Goal: Task Accomplishment & Management: Use online tool/utility

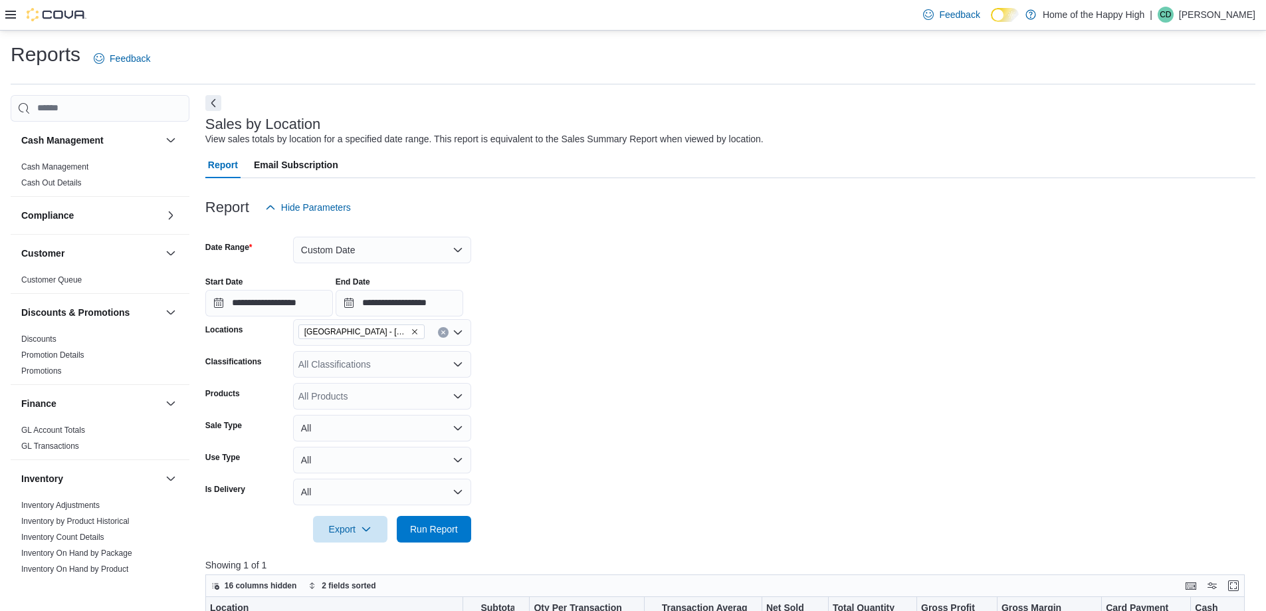
scroll to position [620, 0]
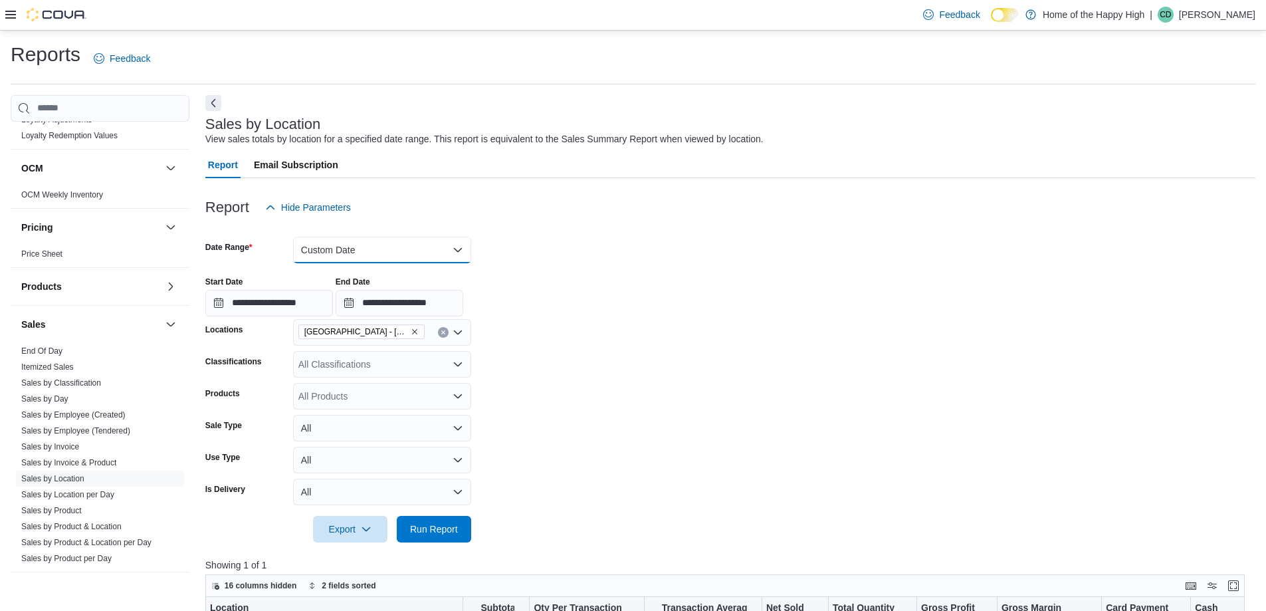
click at [370, 237] on button "Custom Date" at bounding box center [382, 250] width 178 height 27
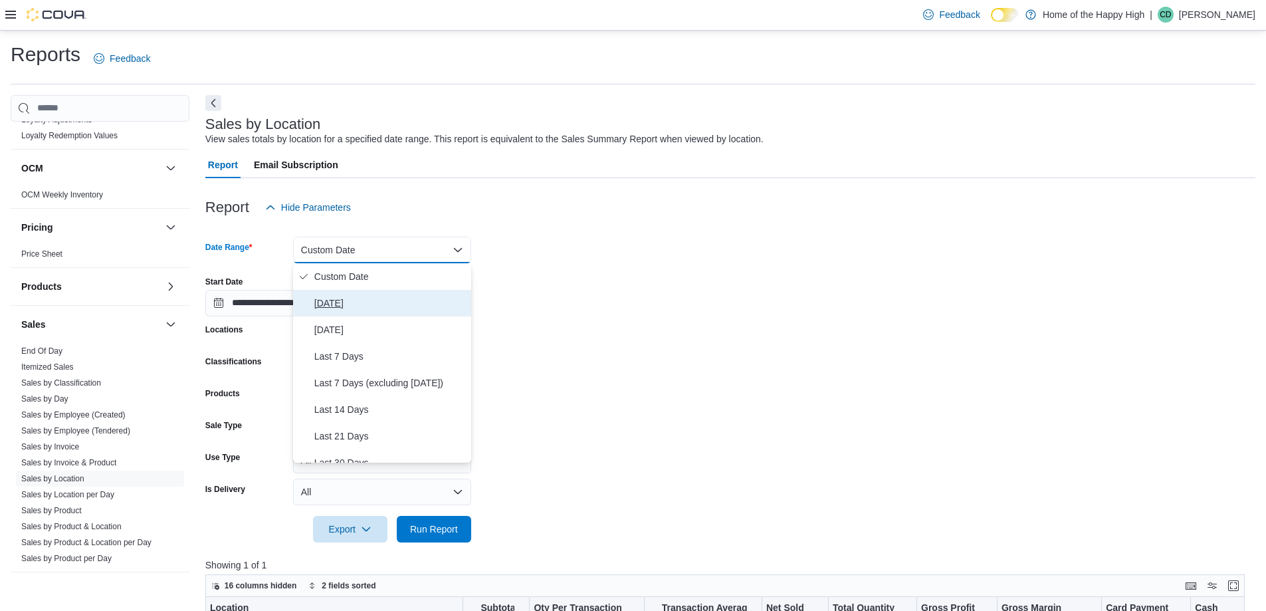
click at [378, 300] on span "[DATE]" at bounding box center [390, 303] width 152 height 16
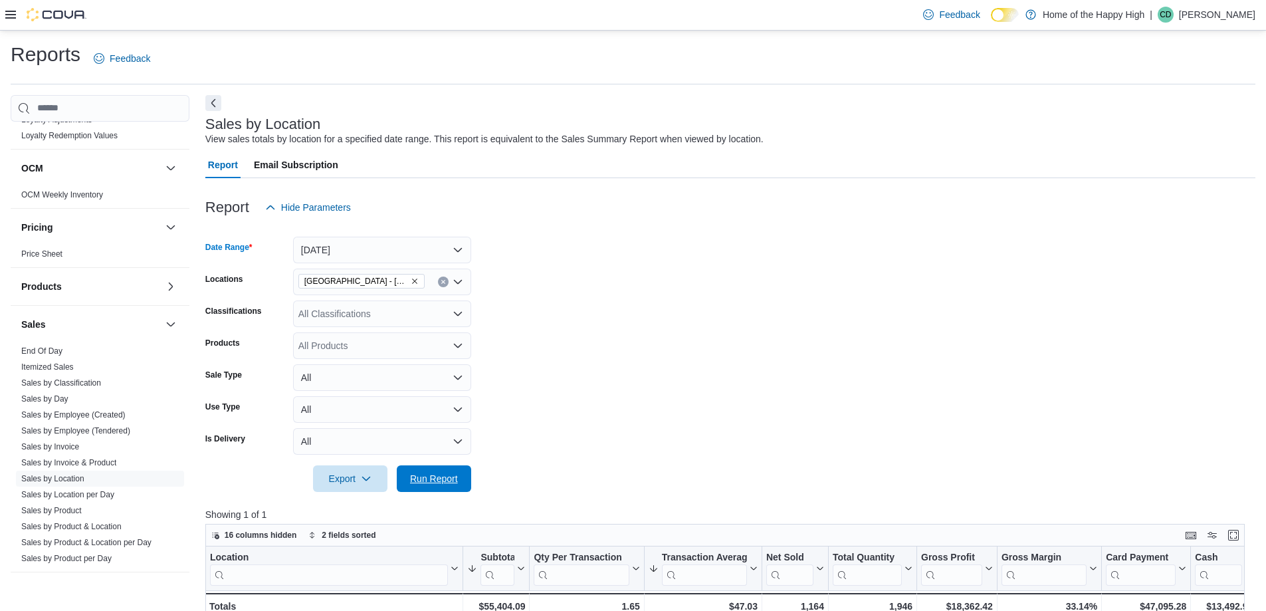
drag, startPoint x: 449, startPoint y: 483, endPoint x: 537, endPoint y: 417, distance: 110.6
click at [449, 482] on span "Run Report" at bounding box center [434, 478] width 48 height 13
click at [44, 348] on link "End Of Day" at bounding box center [41, 350] width 41 height 9
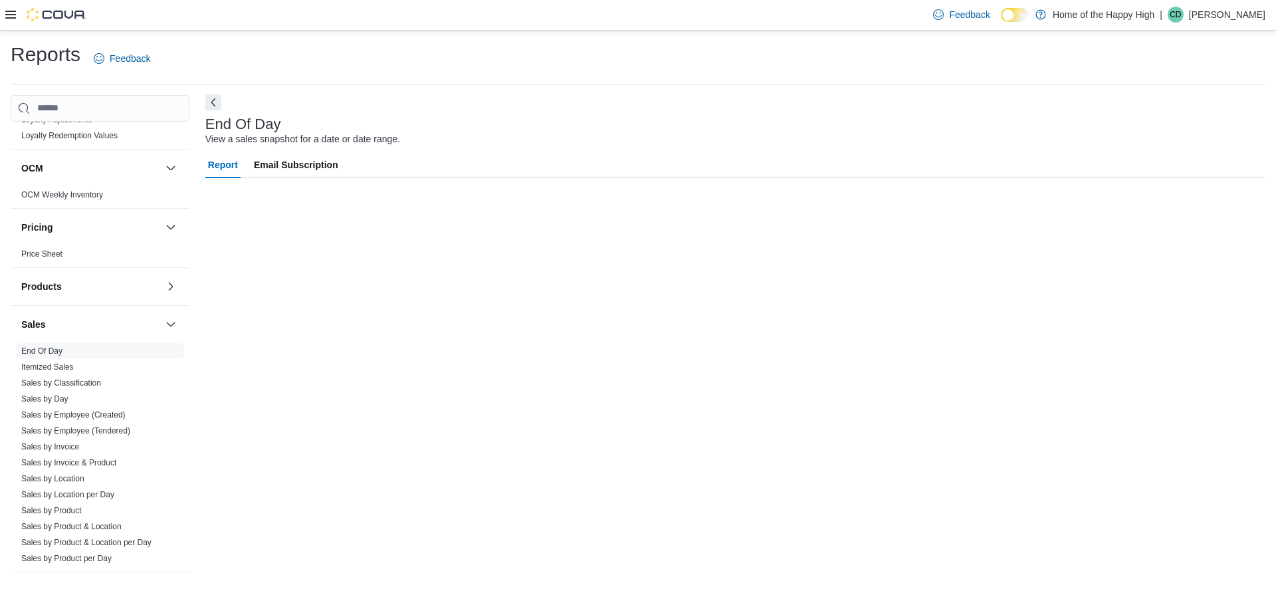
click at [217, 99] on button "Next" at bounding box center [213, 102] width 16 height 16
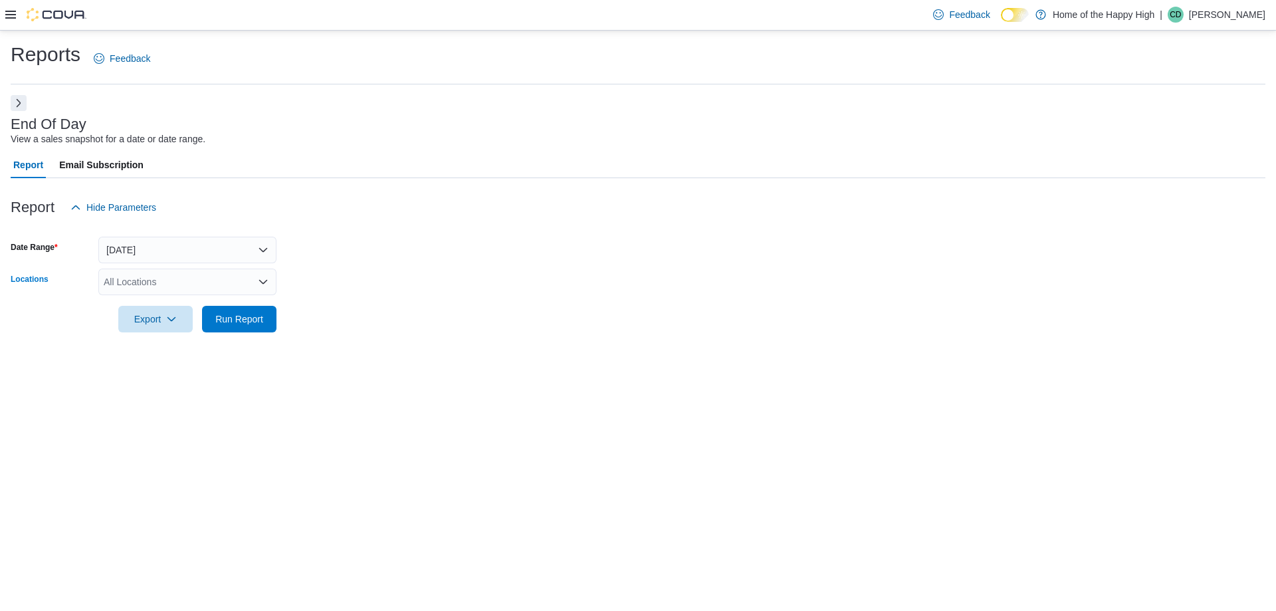
click at [201, 285] on div "All Locations" at bounding box center [187, 282] width 178 height 27
type input "***"
click at [213, 313] on button "[GEOGRAPHIC_DATA] - [GEOGRAPHIC_DATA] - Fire & Flower" at bounding box center [187, 304] width 178 height 19
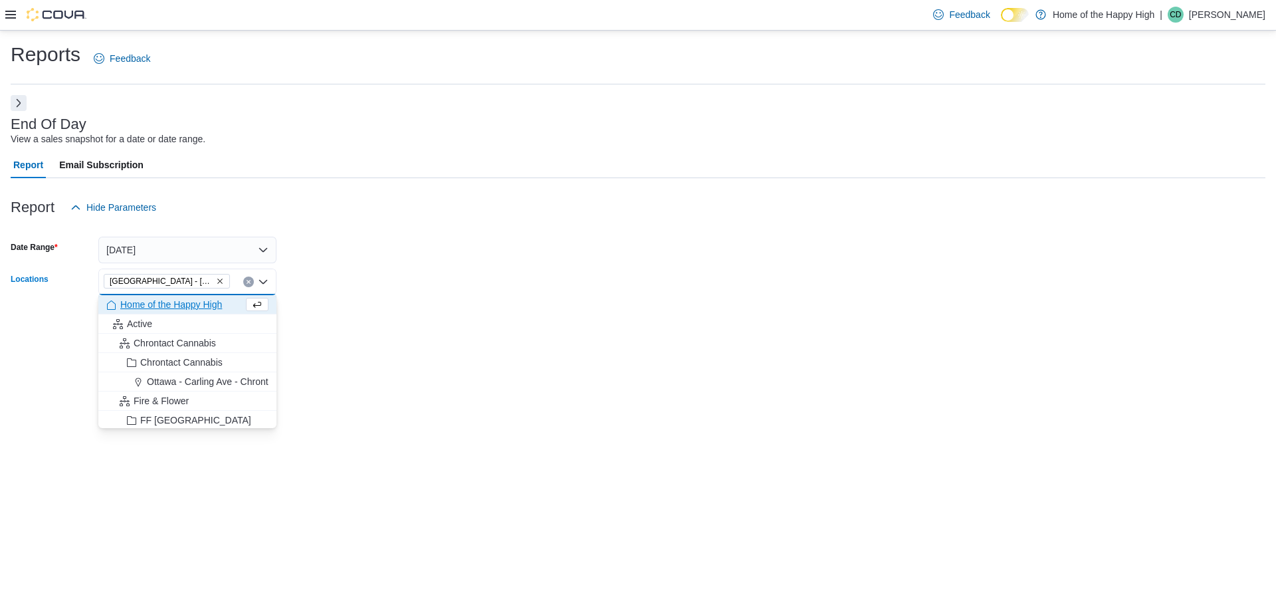
click at [221, 281] on icon "Remove Battleford - Battleford Crossing - Fire & Flower from selection in this …" at bounding box center [220, 281] width 8 height 8
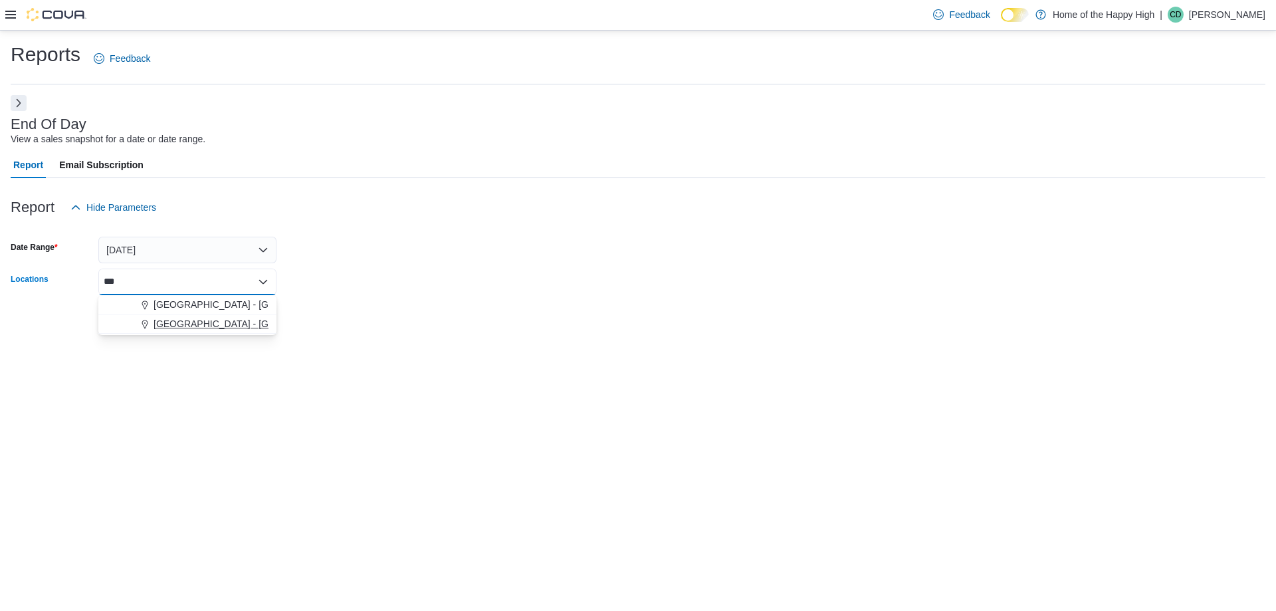
type input "***"
click at [231, 322] on span "[GEOGRAPHIC_DATA] - [GEOGRAPHIC_DATA] - Fire & Flower" at bounding box center [287, 323] width 266 height 13
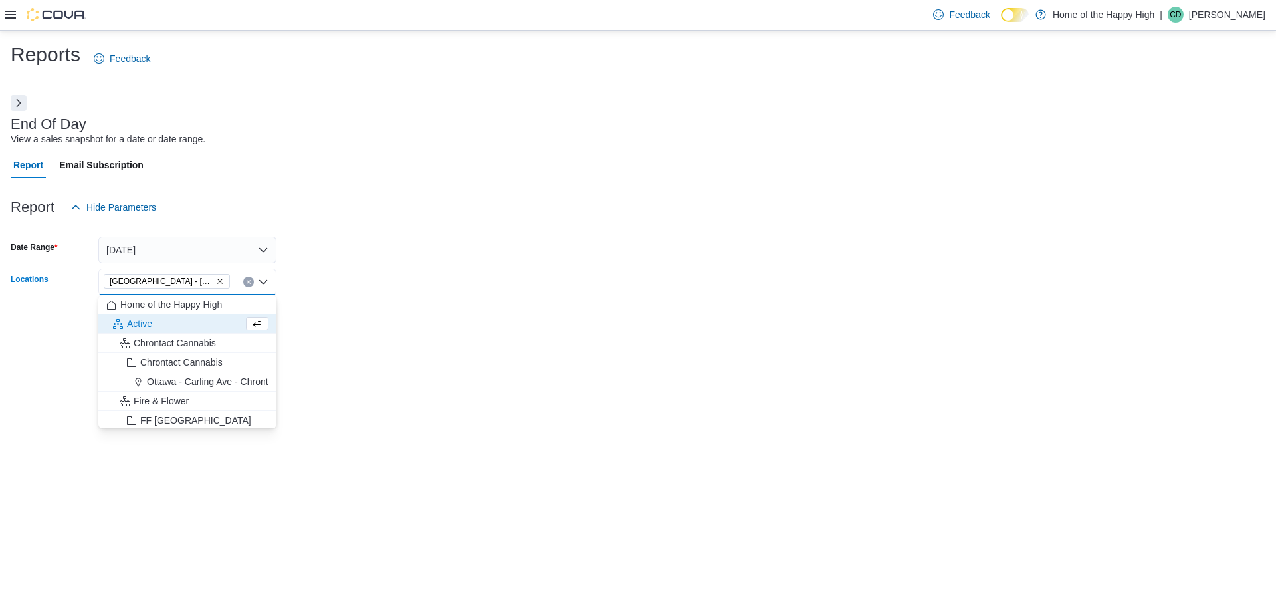
click at [333, 286] on form "Date Range [DATE] Locations [GEOGRAPHIC_DATA] - [GEOGRAPHIC_DATA] - Fire & Flow…" at bounding box center [638, 277] width 1255 height 112
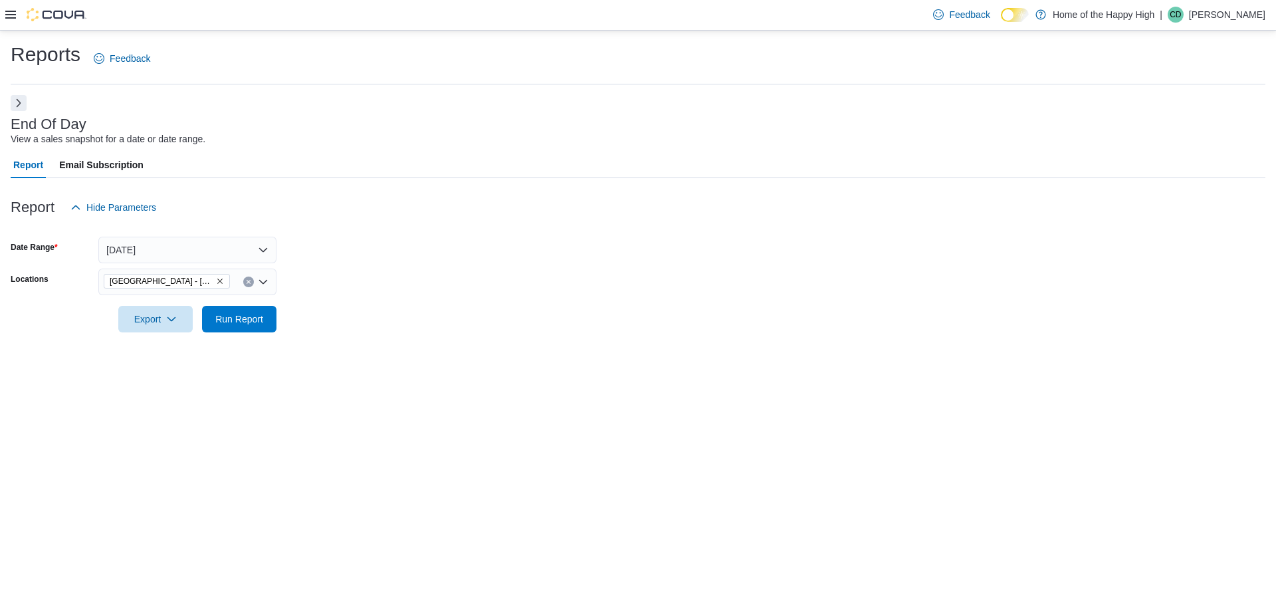
click at [241, 303] on div at bounding box center [638, 300] width 1255 height 11
click at [245, 310] on span "Run Report" at bounding box center [239, 318] width 59 height 27
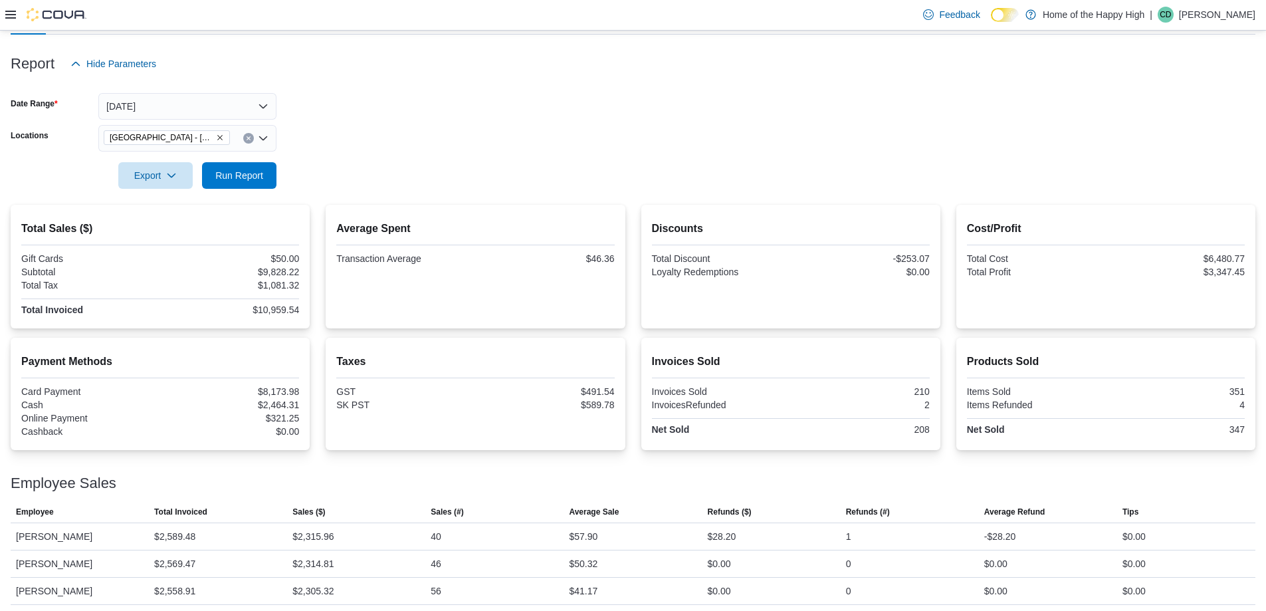
scroll to position [114, 0]
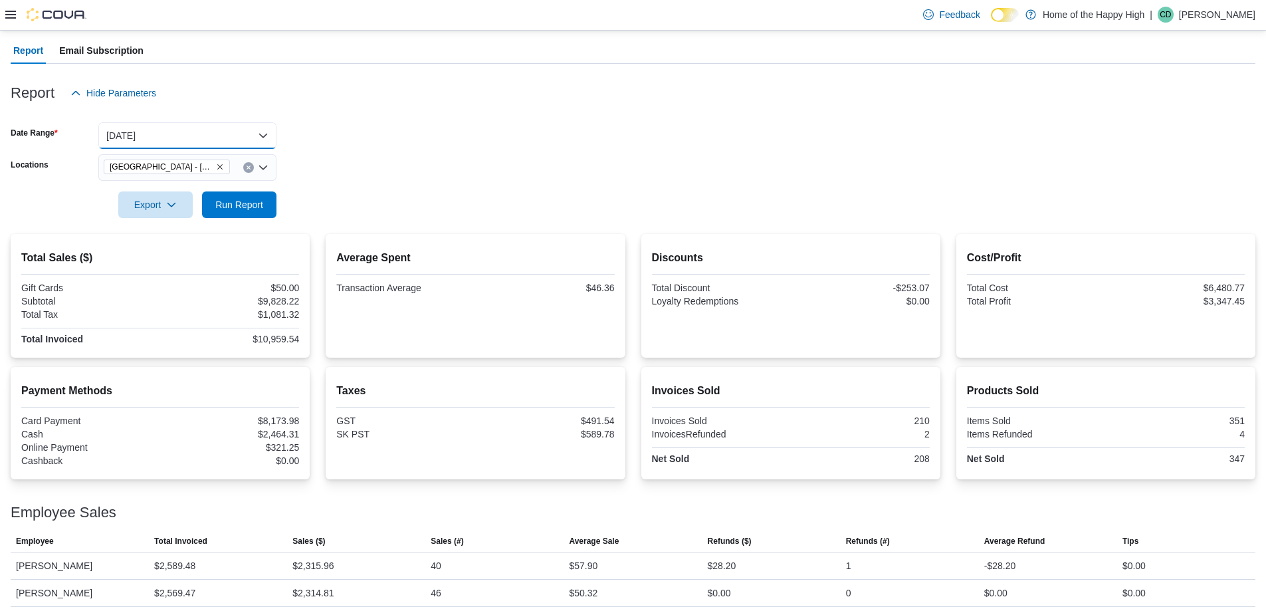
click at [244, 138] on button "[DATE]" at bounding box center [187, 135] width 178 height 27
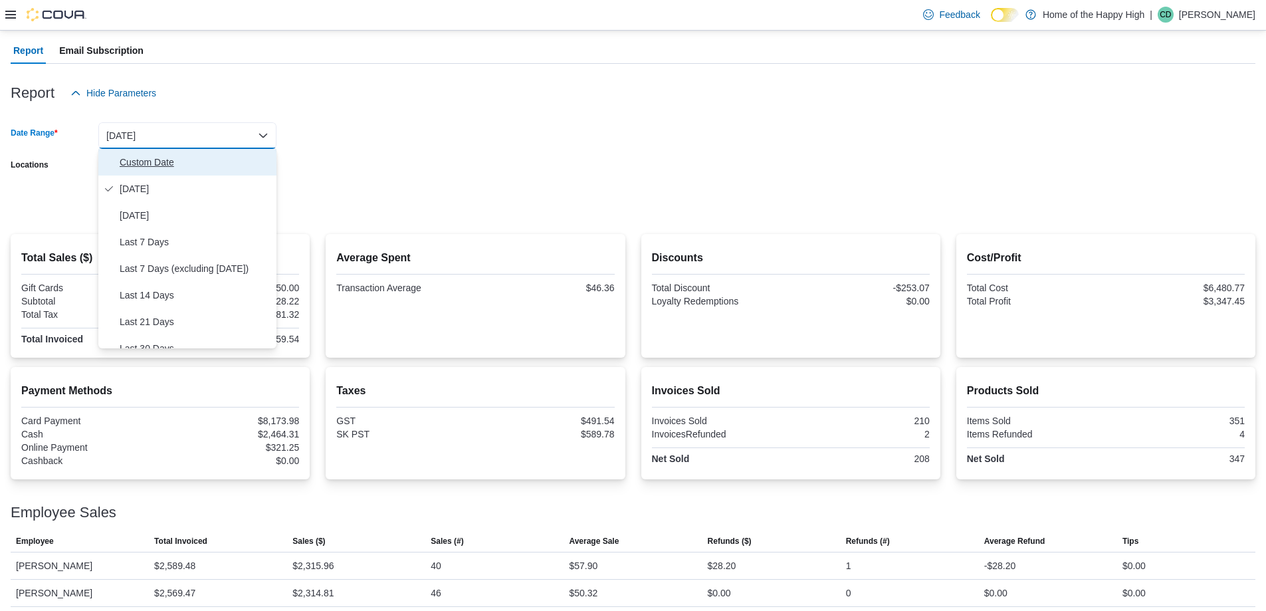
click at [214, 164] on span "Custom Date" at bounding box center [196, 162] width 152 height 16
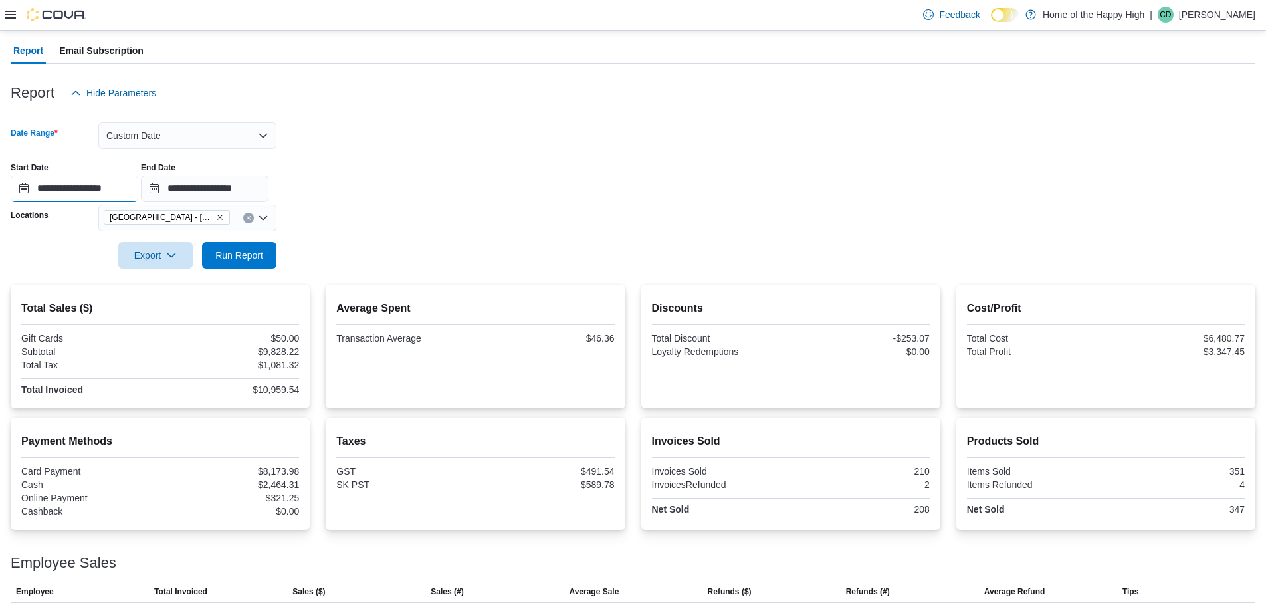
click at [113, 193] on input "**********" at bounding box center [75, 189] width 128 height 27
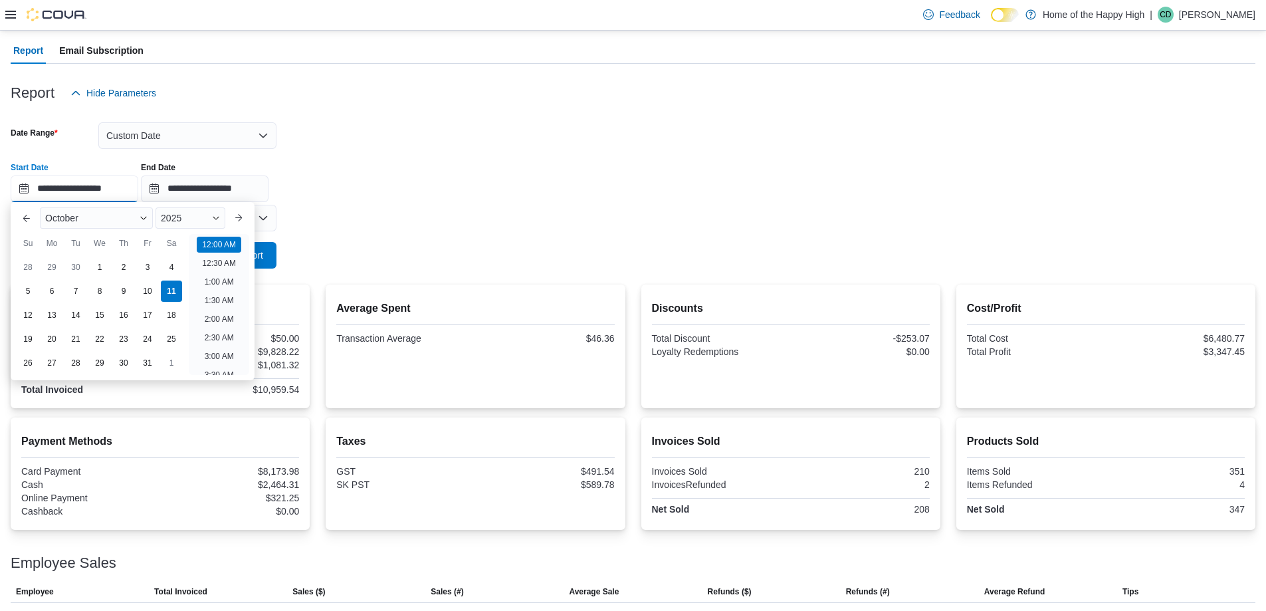
scroll to position [41, 0]
click at [58, 291] on div "6" at bounding box center [51, 290] width 23 height 23
type input "**********"
click at [390, 183] on div "**********" at bounding box center [633, 177] width 1245 height 51
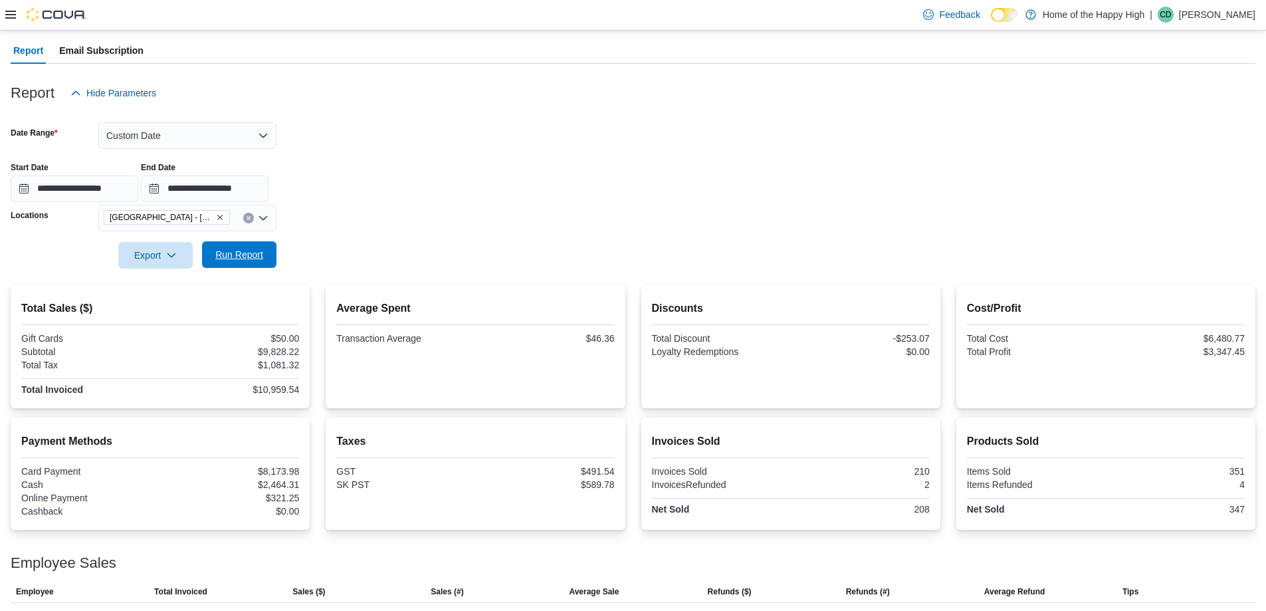
click at [268, 247] on span "Run Report" at bounding box center [239, 254] width 59 height 27
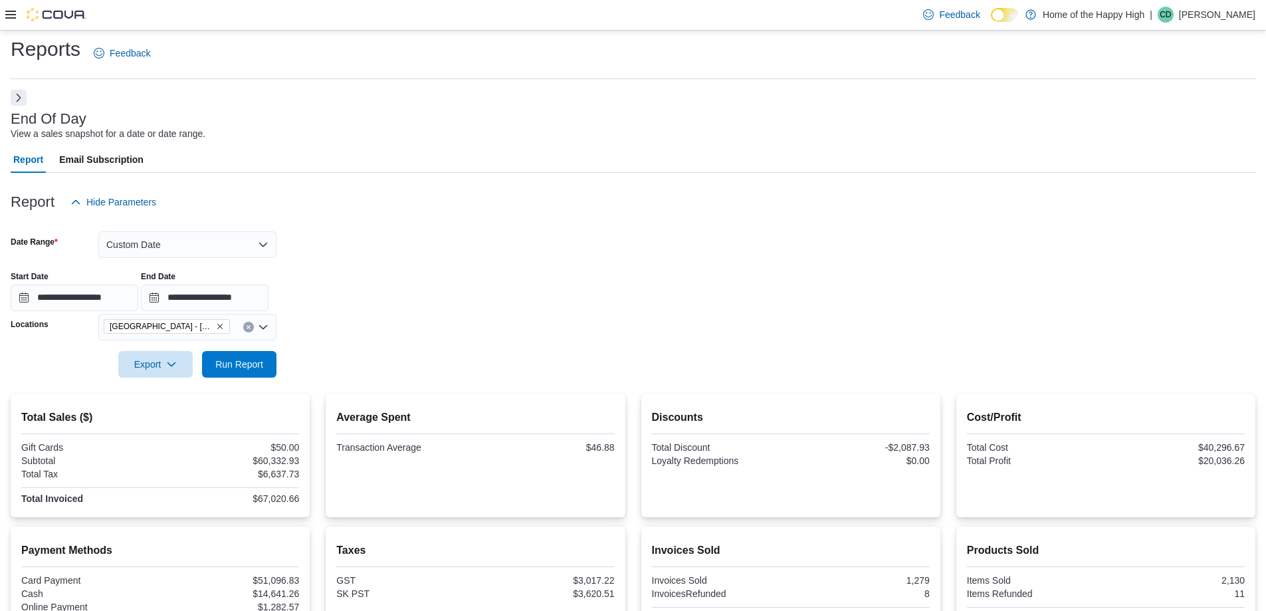
scroll to position [88, 0]
